Goal: Task Accomplishment & Management: Use online tool/utility

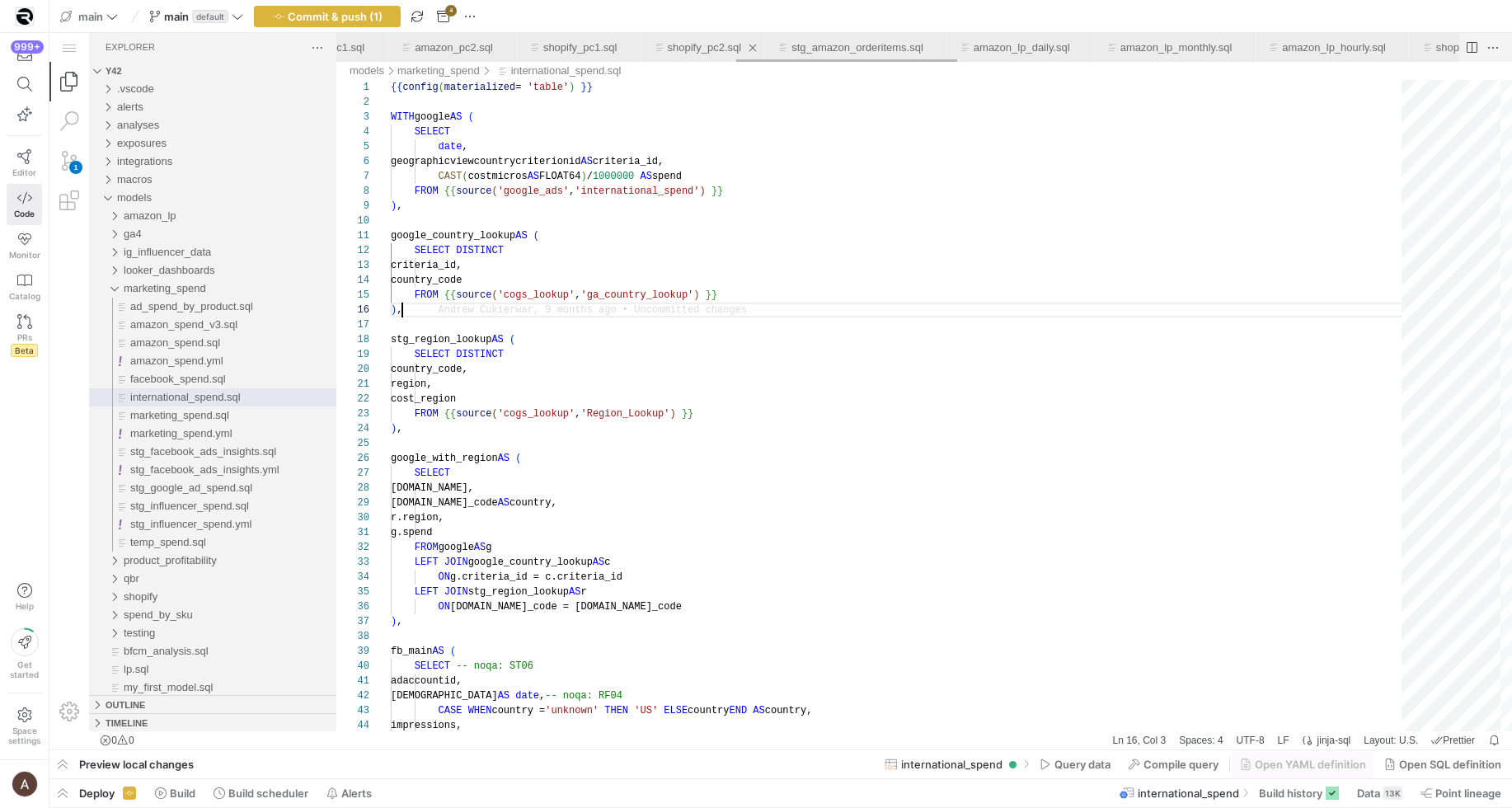
scroll to position [0, 2024]
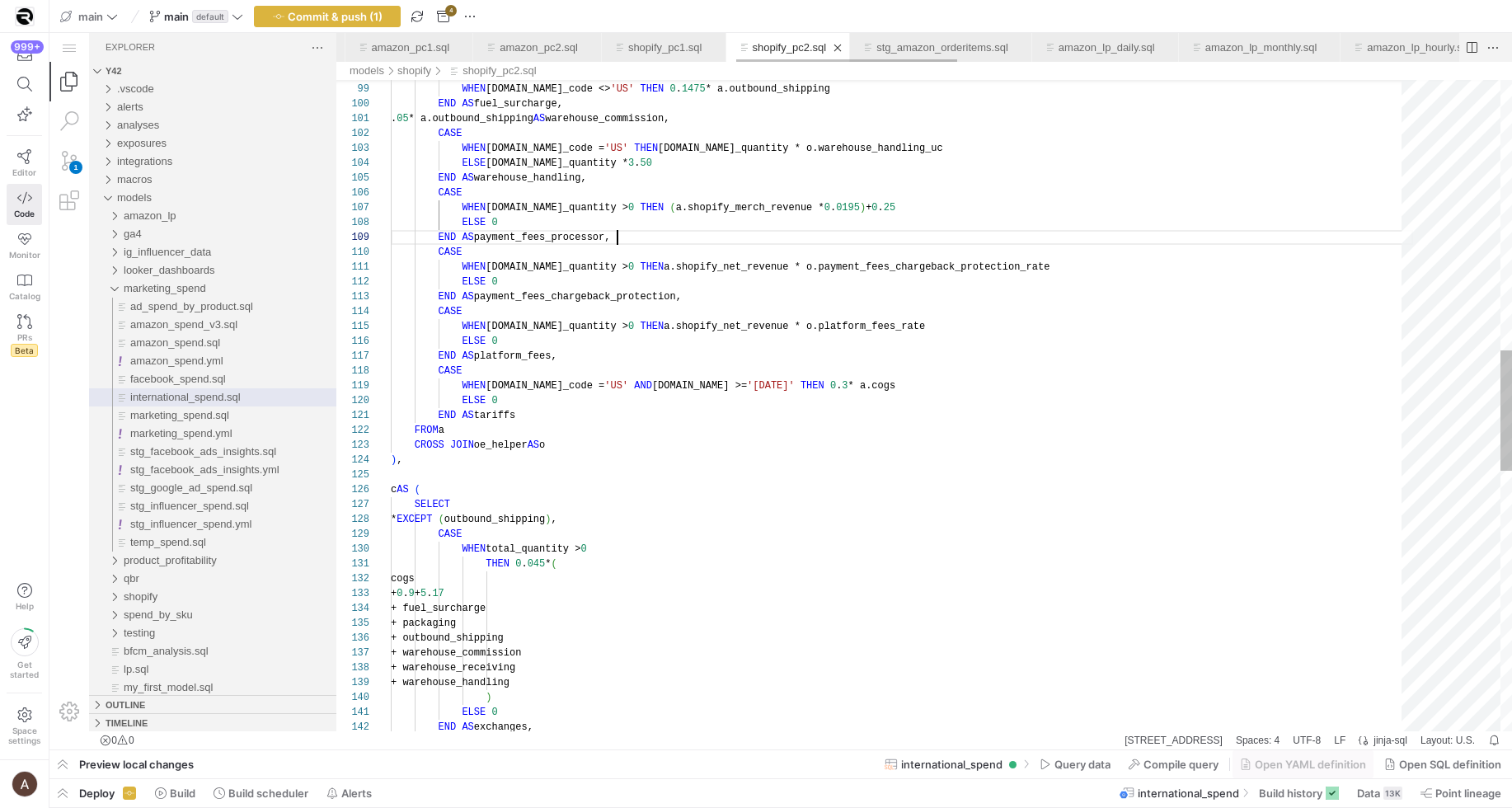
click at [827, 51] on link "shopify_pc2.sql" at bounding box center [789, 47] width 74 height 12
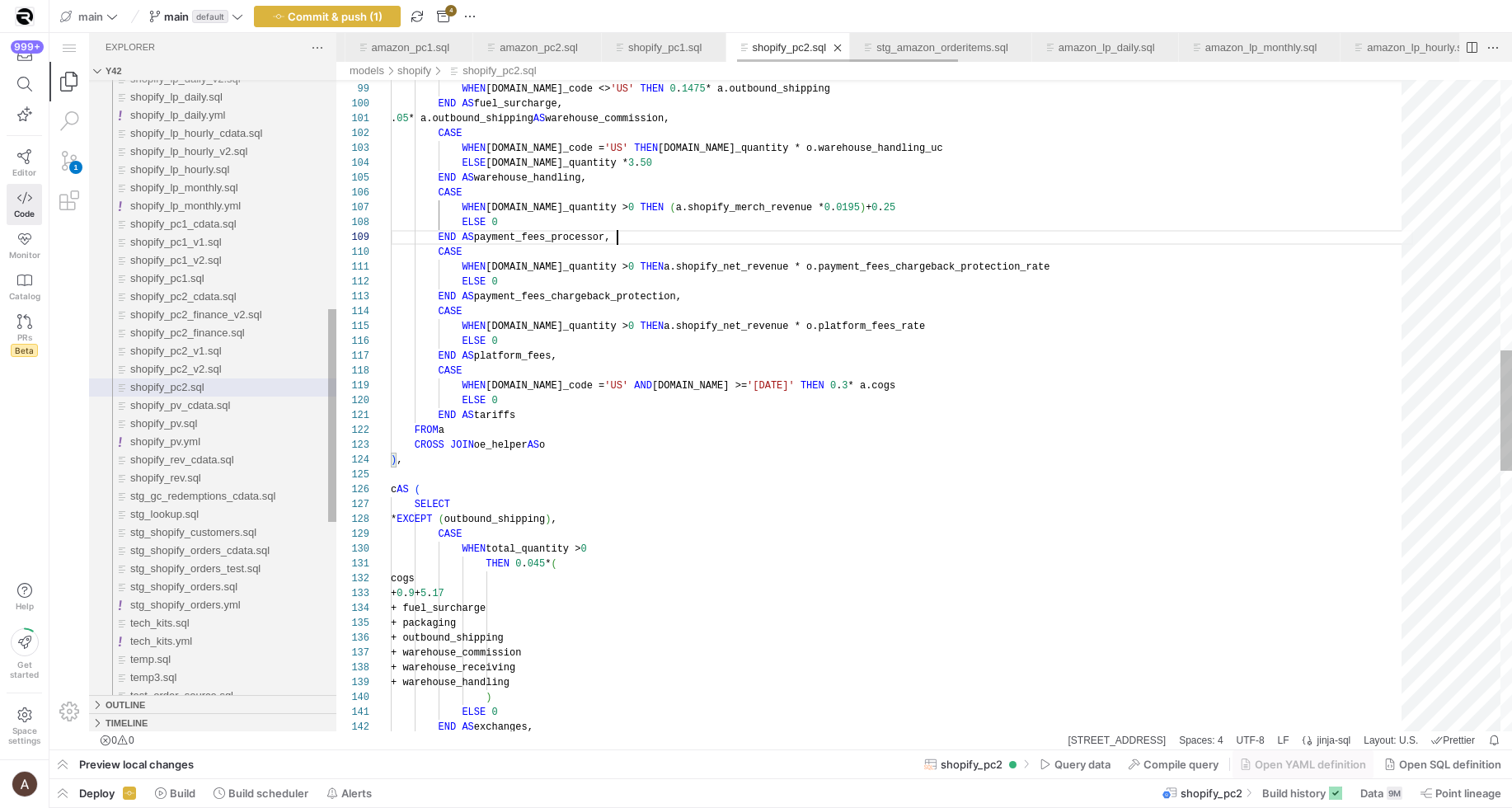
scroll to position [0, 2031]
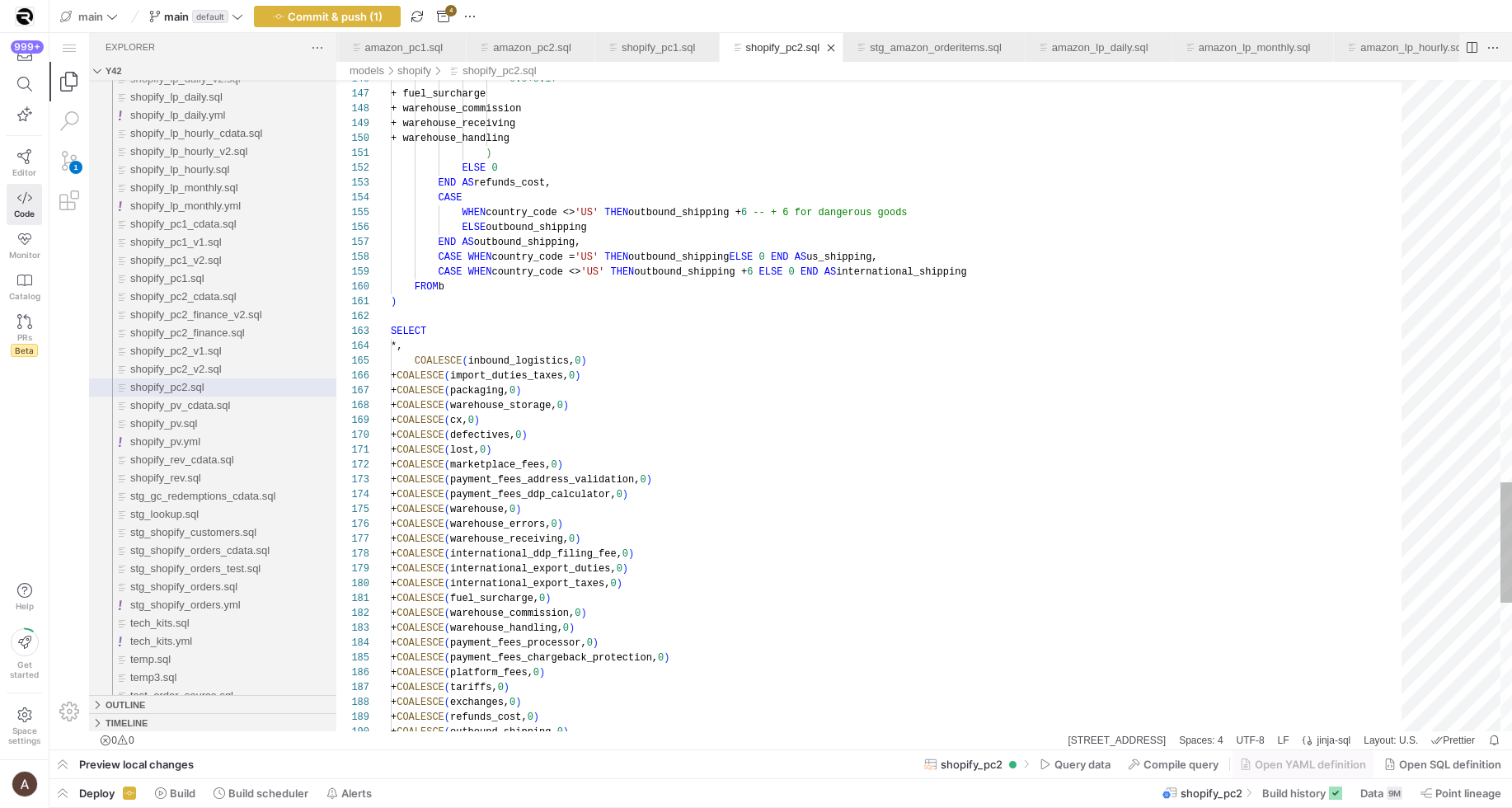
type textarea ") ELSE 0 END AS refunds_cost, CASE WHEN country_code <> 'US' THEN outbound_ship…"
click at [1238, 293] on div "FROM b" at bounding box center [902, 287] width 1022 height 15
